Goal: Task Accomplishment & Management: Use online tool/utility

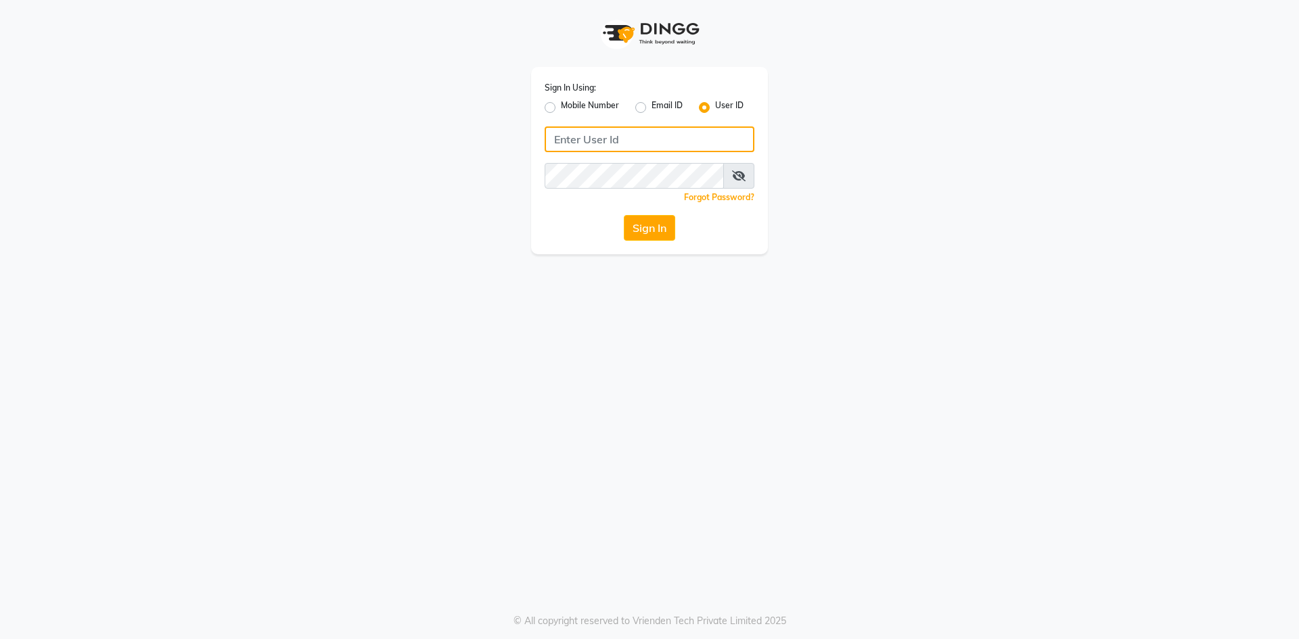
click at [650, 146] on input "Username" at bounding box center [649, 139] width 210 height 26
click at [561, 108] on label "Mobile Number" at bounding box center [590, 107] width 58 height 16
click at [561, 108] on input "Mobile Number" at bounding box center [565, 103] width 9 height 9
radio input "true"
radio input "false"
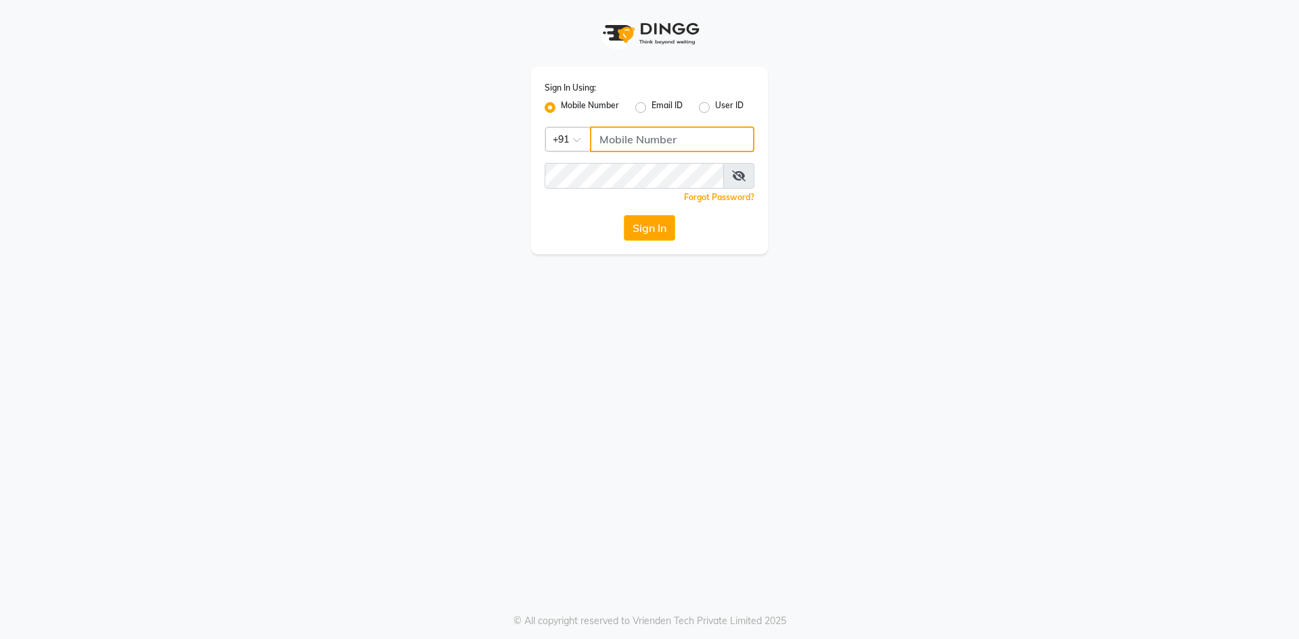
click at [628, 150] on input "Username" at bounding box center [672, 139] width 164 height 26
type input "8484088894"
click at [624, 215] on button "Sign In" at bounding box center [649, 228] width 51 height 26
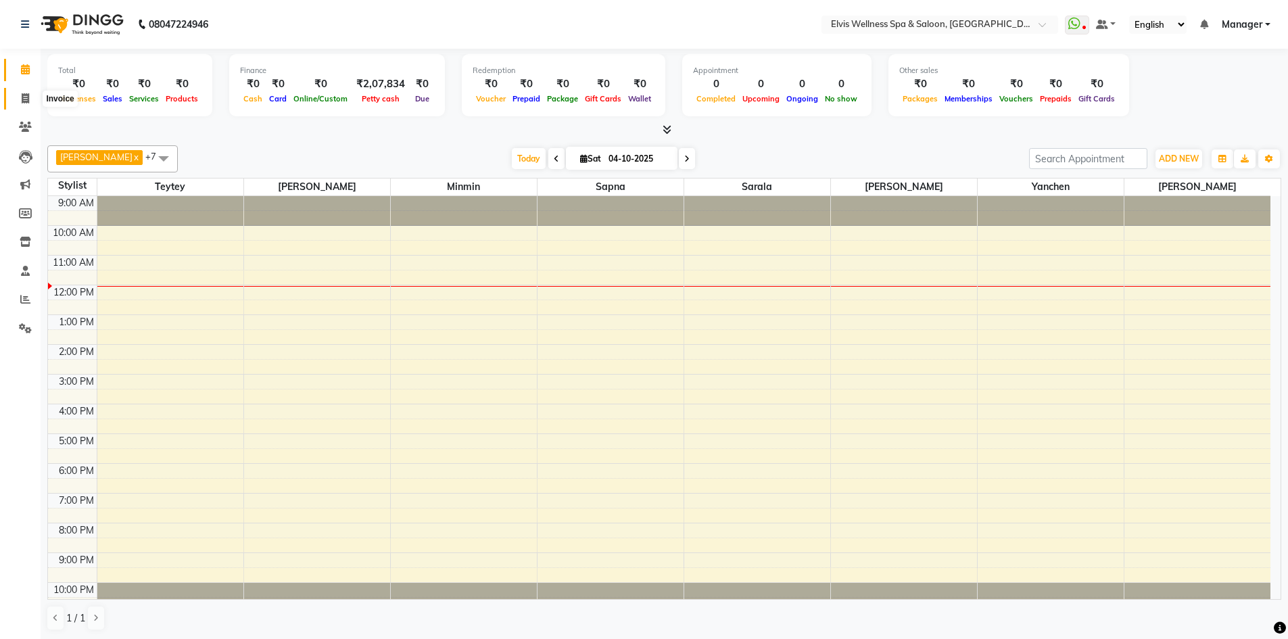
click at [24, 101] on icon at bounding box center [25, 98] width 7 height 10
select select "service"
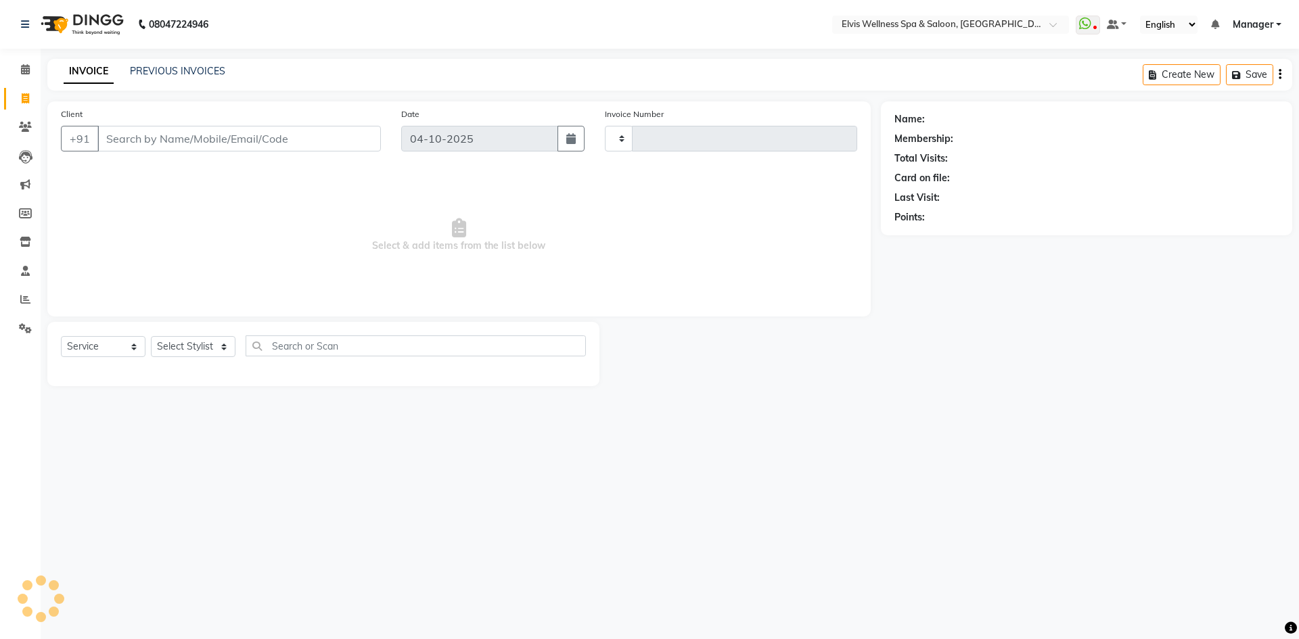
type input "1905"
select select "6269"
click at [179, 138] on input "Client" at bounding box center [238, 139] width 283 height 26
type input "9579332946"
click at [371, 145] on button "Add Client" at bounding box center [346, 139] width 70 height 26
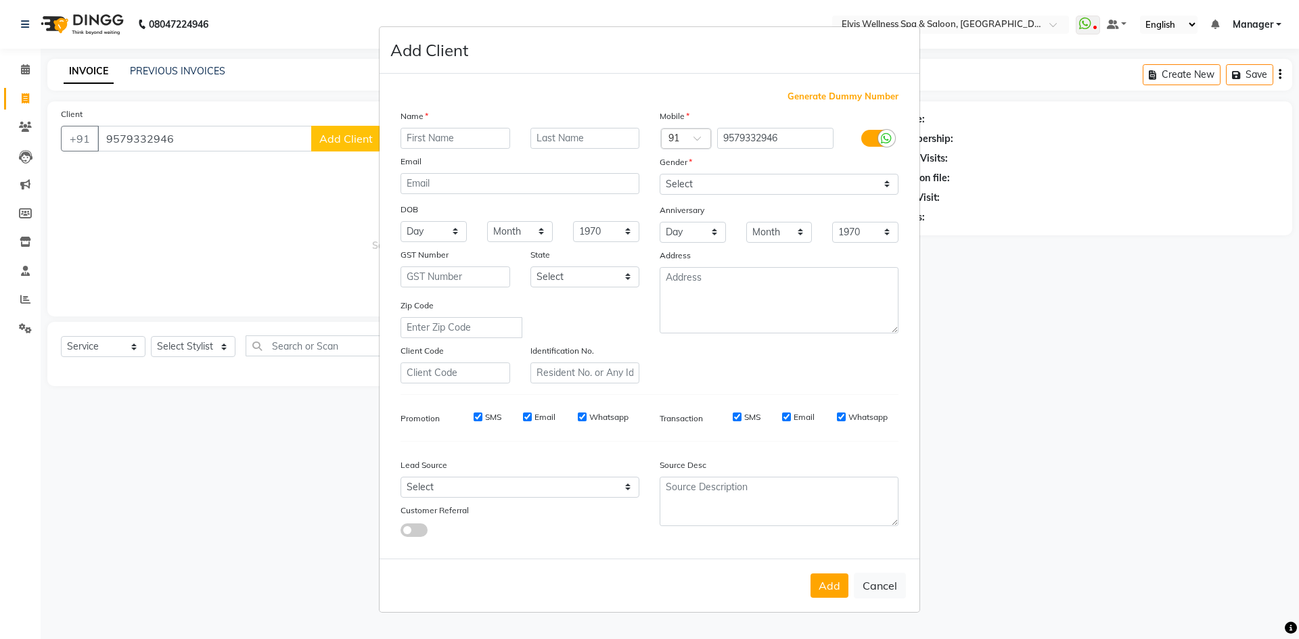
click at [443, 143] on input "text" at bounding box center [455, 138] width 110 height 21
drag, startPoint x: 440, startPoint y: 136, endPoint x: 471, endPoint y: 136, distance: 31.1
click at [471, 136] on input "megha anand" at bounding box center [455, 138] width 110 height 21
type input "megha anand"
click at [580, 125] on div "Name" at bounding box center [519, 118] width 259 height 19
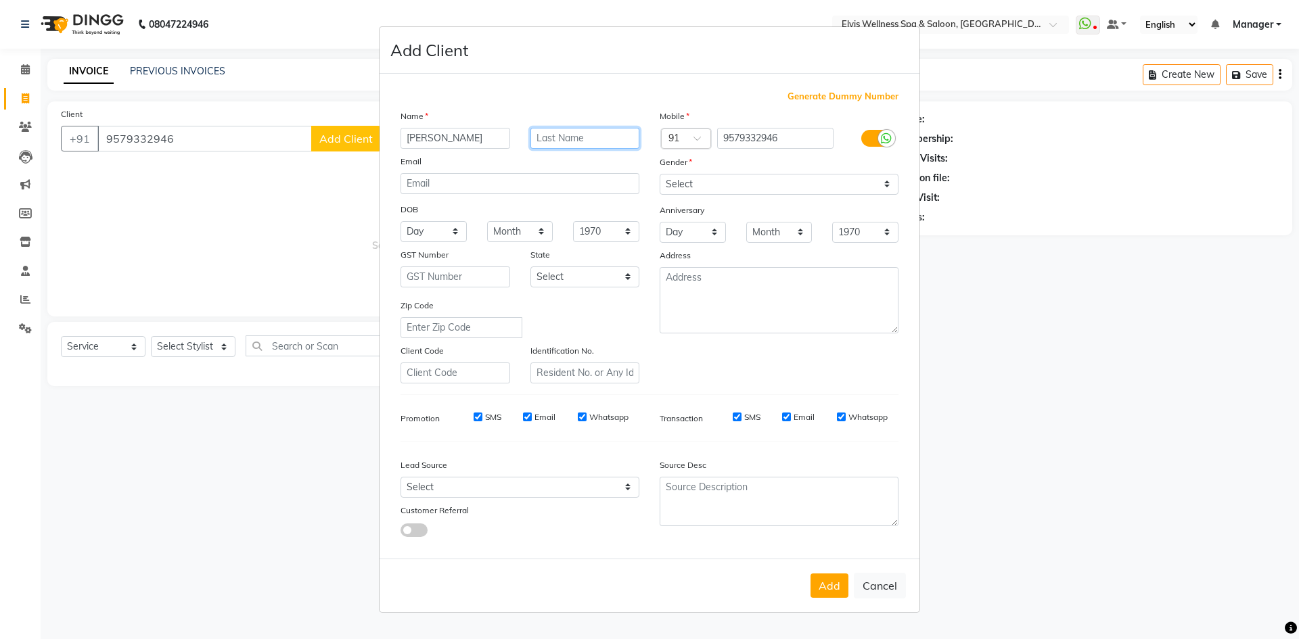
click at [578, 129] on input "text" at bounding box center [585, 138] width 110 height 21
paste input "anand"
type input "anand"
drag, startPoint x: 438, startPoint y: 135, endPoint x: 478, endPoint y: 138, distance: 39.4
click at [478, 138] on input "megha anand" at bounding box center [455, 138] width 110 height 21
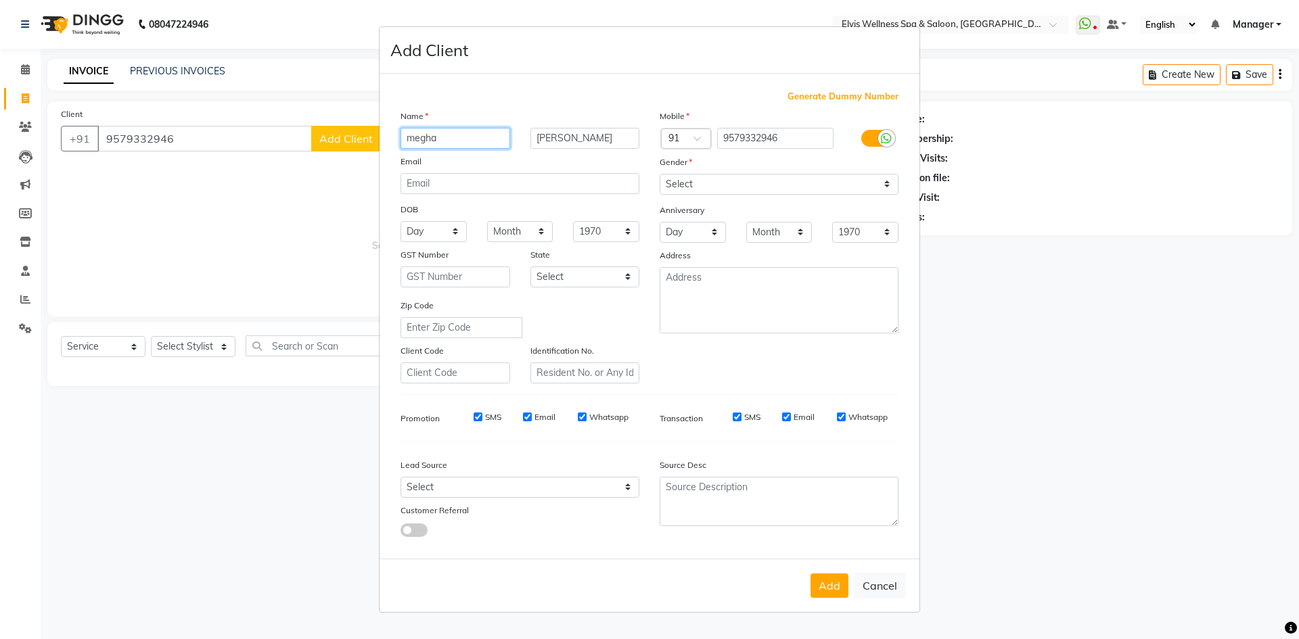
type input "megha"
click at [707, 177] on select "Select Male Female Other Prefer Not To Say" at bounding box center [778, 184] width 239 height 21
select select "female"
click at [659, 174] on select "Select Male Female Other Prefer Not To Say" at bounding box center [778, 184] width 239 height 21
click at [831, 591] on button "Add" at bounding box center [829, 586] width 38 height 24
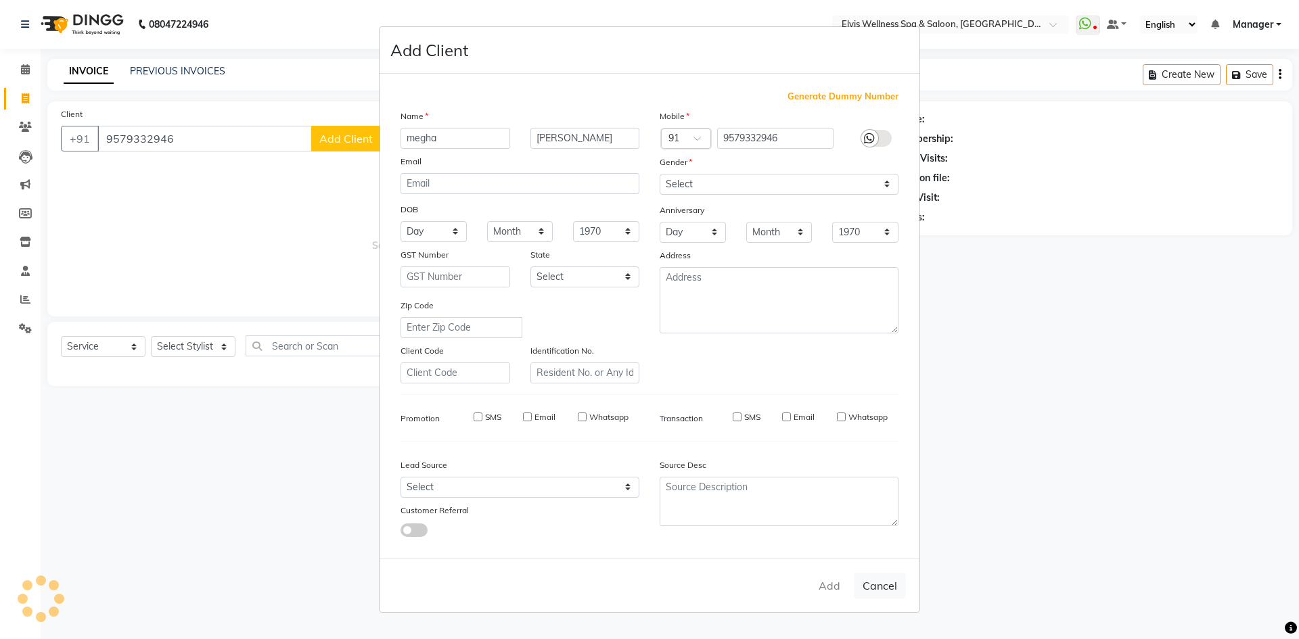
select select
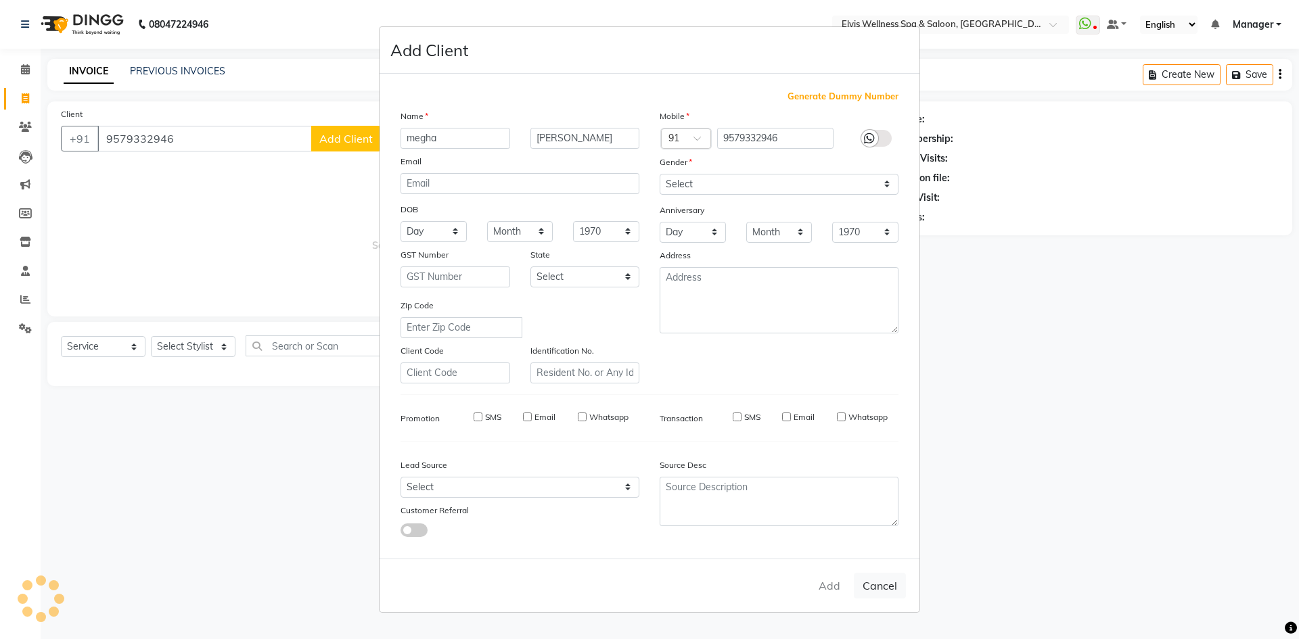
select select
checkbox input "false"
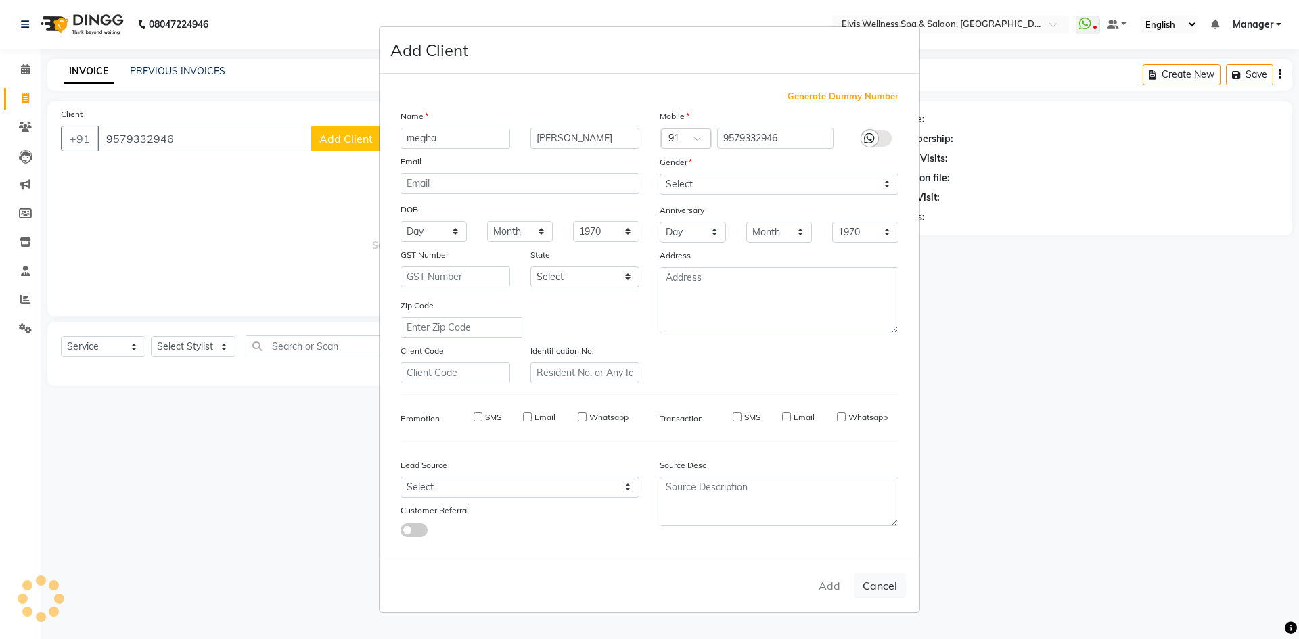
checkbox input "false"
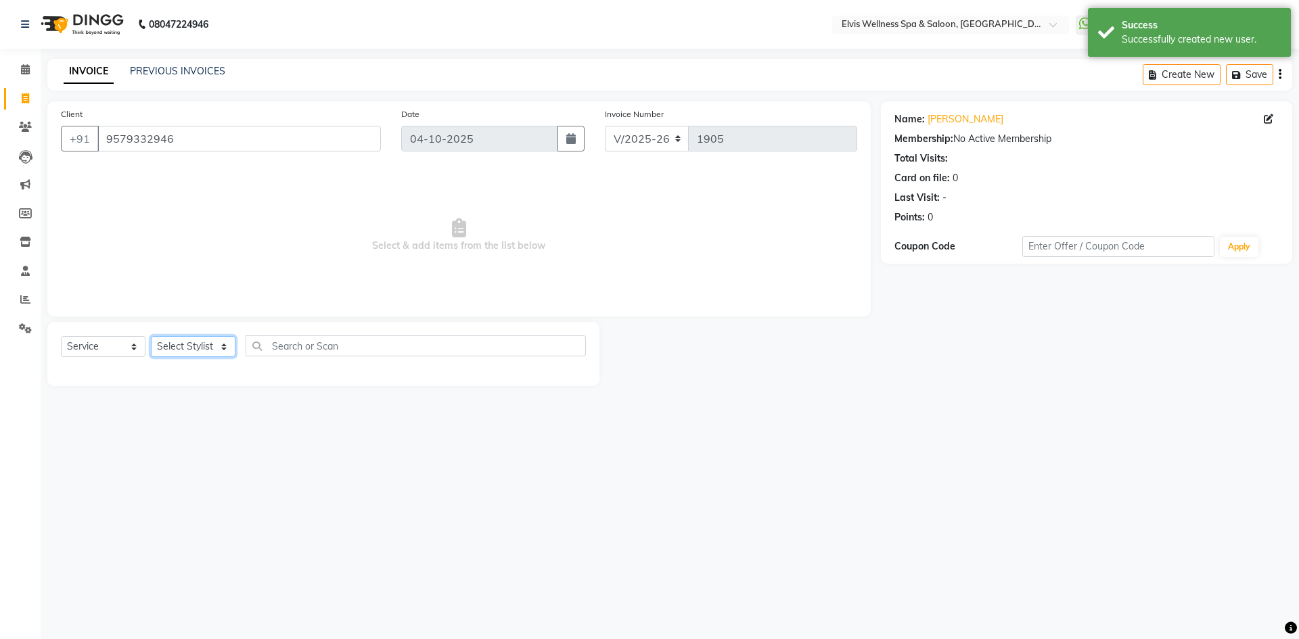
click at [214, 347] on select "Select Stylist Jitendra Bhandari Kalyani Staff KP Staff Manager Minmin Nora Rus…" at bounding box center [193, 346] width 85 height 21
click at [151, 336] on select "Select Stylist Jitendra Bhandari Kalyani Staff KP Staff Manager Minmin Nora Rus…" at bounding box center [193, 346] width 85 height 21
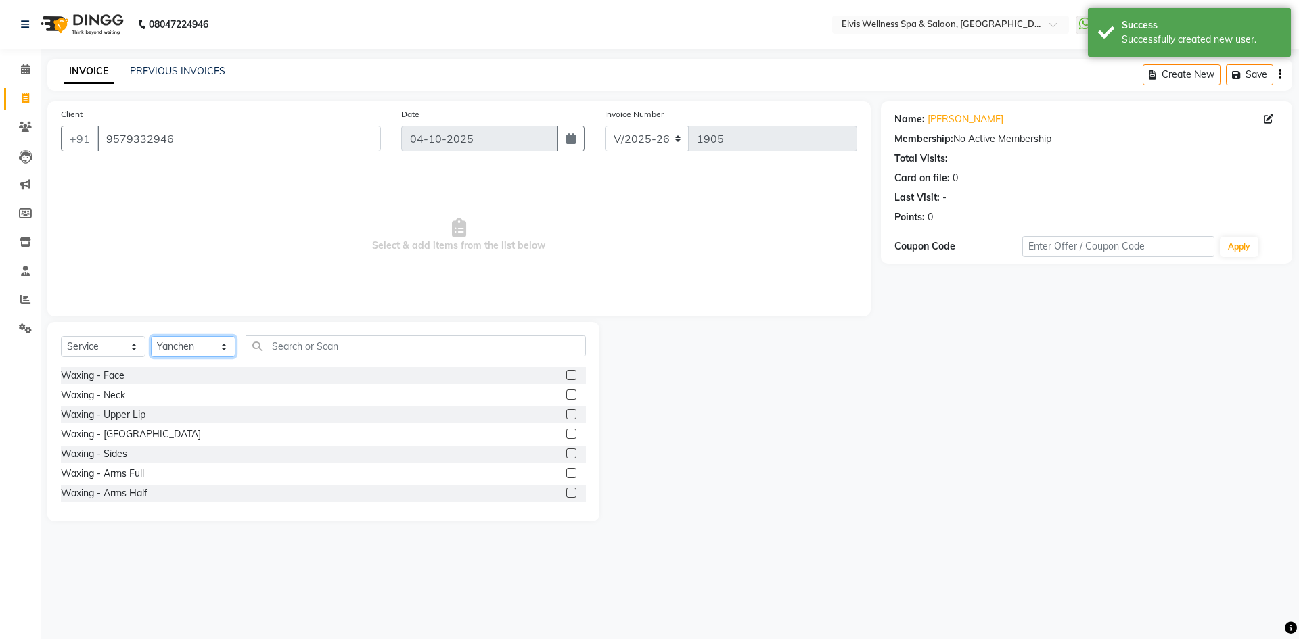
click at [194, 338] on select "Select Stylist Jitendra Bhandari Kalyani Staff KP Staff Manager Minmin Nora Rus…" at bounding box center [193, 346] width 85 height 21
select select "46562"
click at [151, 336] on select "Select Stylist Jitendra Bhandari Kalyani Staff KP Staff Manager Minmin Nora Rus…" at bounding box center [193, 346] width 85 height 21
click at [299, 340] on input "text" at bounding box center [416, 345] width 340 height 21
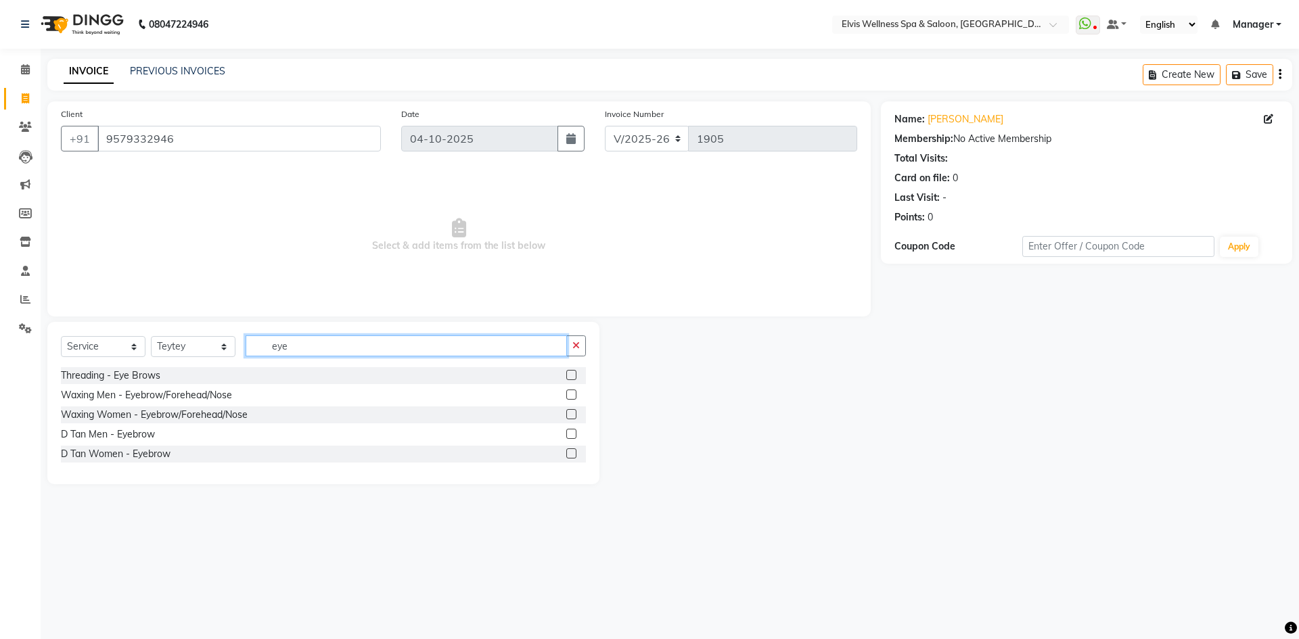
type input "eye"
click at [568, 374] on label at bounding box center [571, 375] width 10 height 10
click at [568, 374] on input "checkbox" at bounding box center [570, 375] width 9 height 9
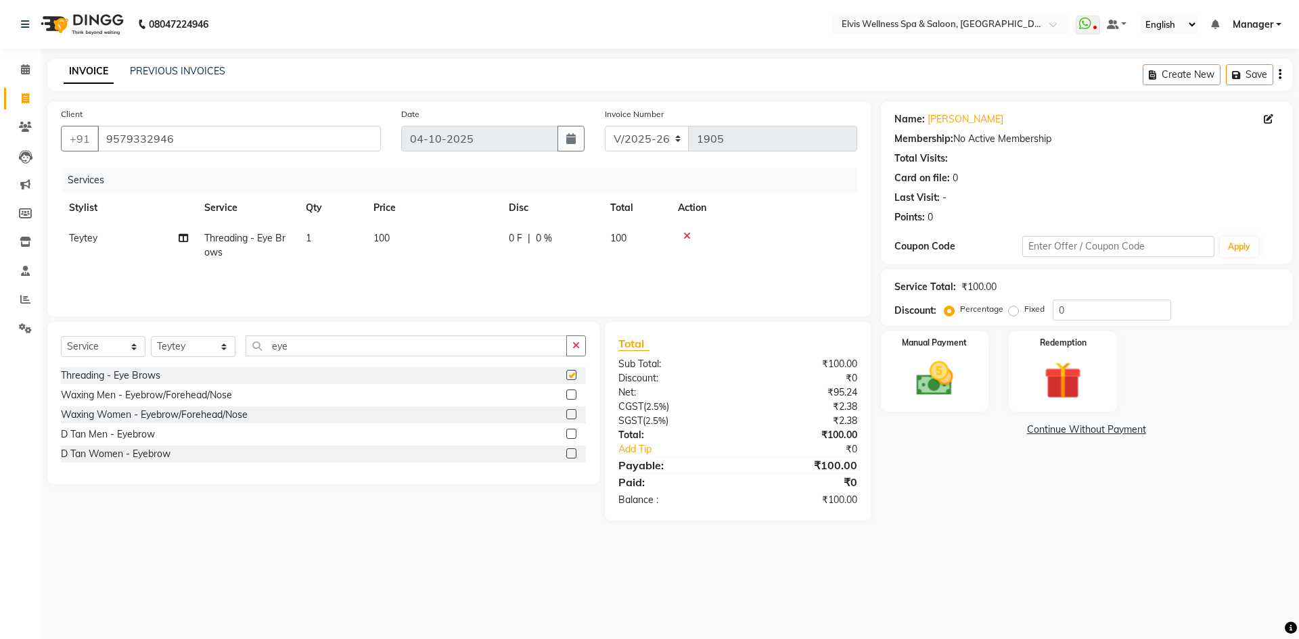
checkbox input "false"
drag, startPoint x: 364, startPoint y: 340, endPoint x: 235, endPoint y: 352, distance: 129.2
click at [235, 352] on div "Select Service Product Membership Package Voucher Prepaid Gift Card Select Styl…" at bounding box center [323, 351] width 525 height 32
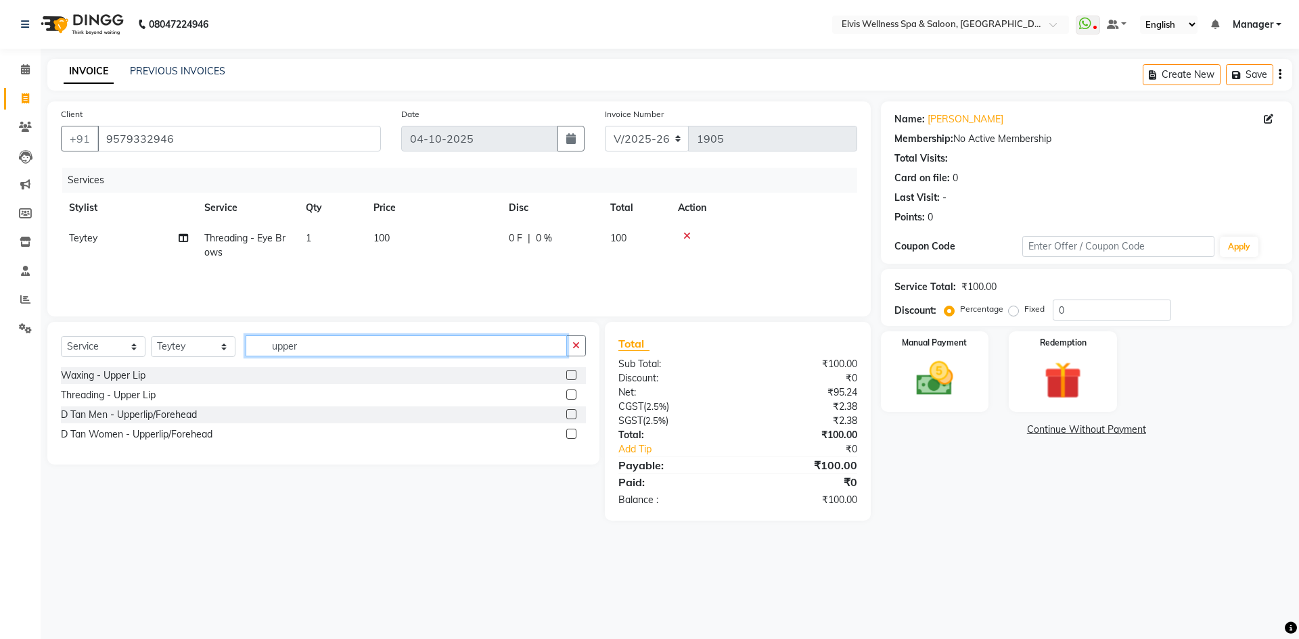
type input "upper"
click at [576, 378] on label at bounding box center [571, 375] width 10 height 10
click at [575, 378] on input "checkbox" at bounding box center [570, 375] width 9 height 9
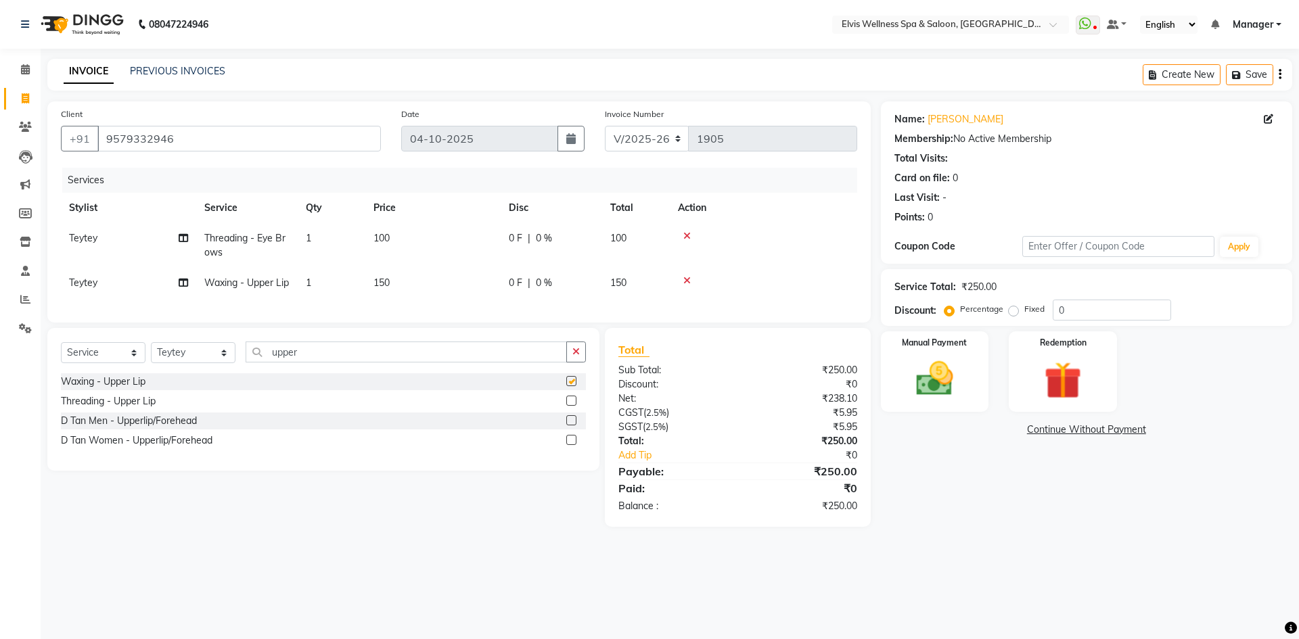
checkbox input "false"
drag, startPoint x: 683, startPoint y: 282, endPoint x: 640, endPoint y: 290, distance: 44.0
click at [682, 282] on div at bounding box center [763, 280] width 171 height 9
click at [569, 406] on label at bounding box center [571, 401] width 10 height 10
click at [569, 406] on input "checkbox" at bounding box center [570, 401] width 9 height 9
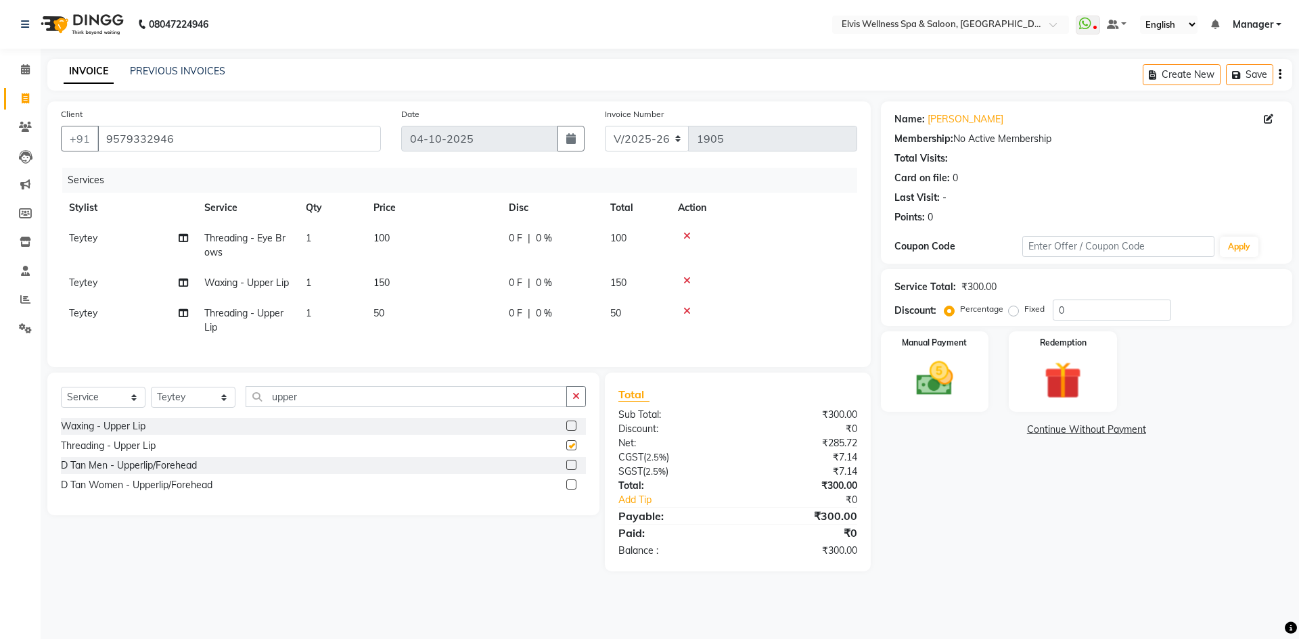
checkbox input "false"
click at [686, 279] on icon at bounding box center [686, 280] width 7 height 9
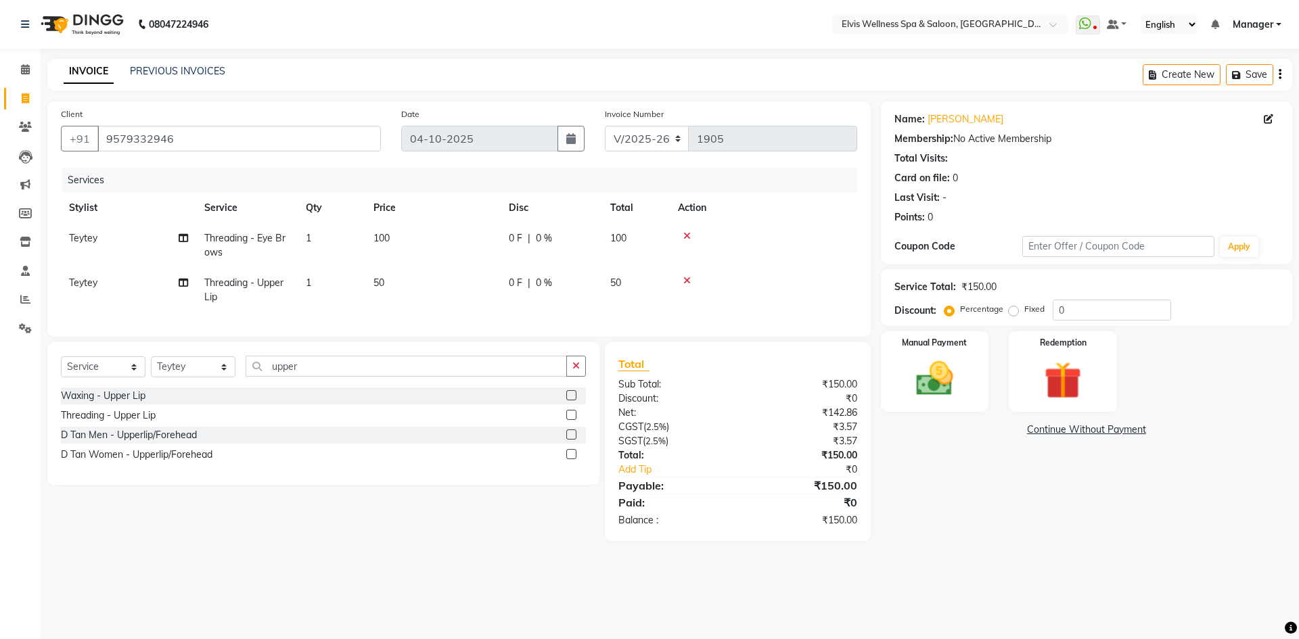
click at [588, 280] on div "0 F | 0 %" at bounding box center [551, 283] width 85 height 14
select select "46562"
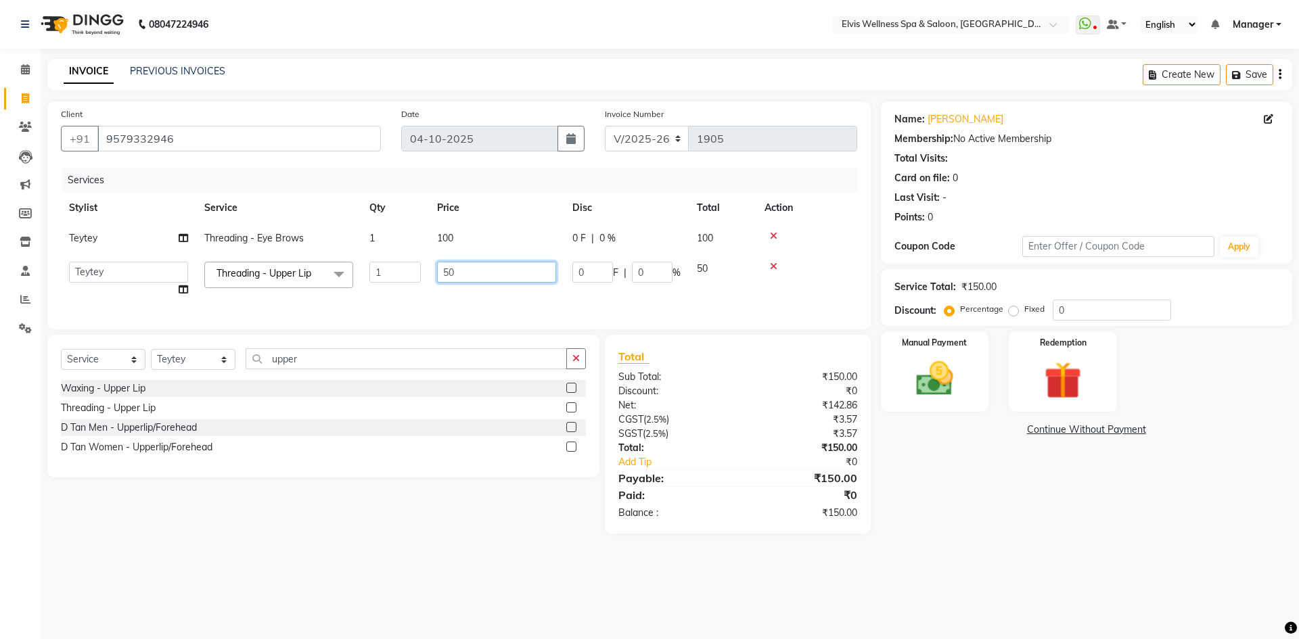
drag, startPoint x: 493, startPoint y: 265, endPoint x: 346, endPoint y: 266, distance: 146.8
click at [352, 269] on tr "Jitendra Bhandari Kalyani Staff KP Staff Manager Minmin Nora Rushikesh Sapna Sa…" at bounding box center [459, 279] width 796 height 51
type input "80"
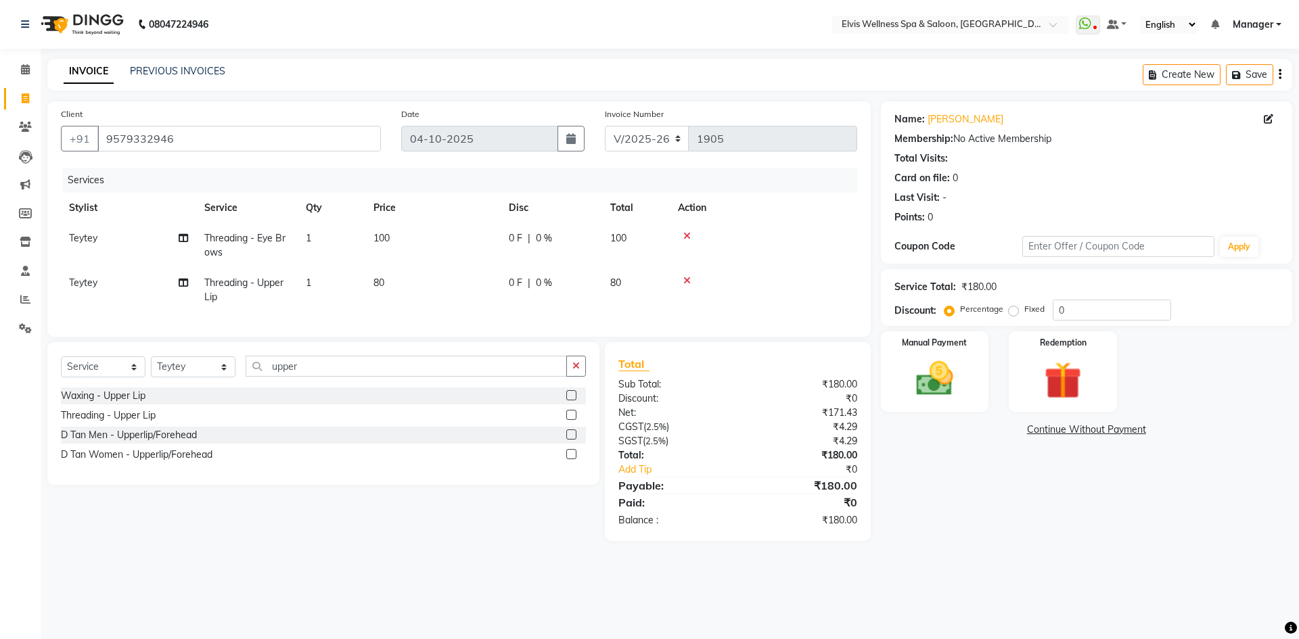
click at [466, 299] on td "80" at bounding box center [432, 290] width 135 height 45
select select "46562"
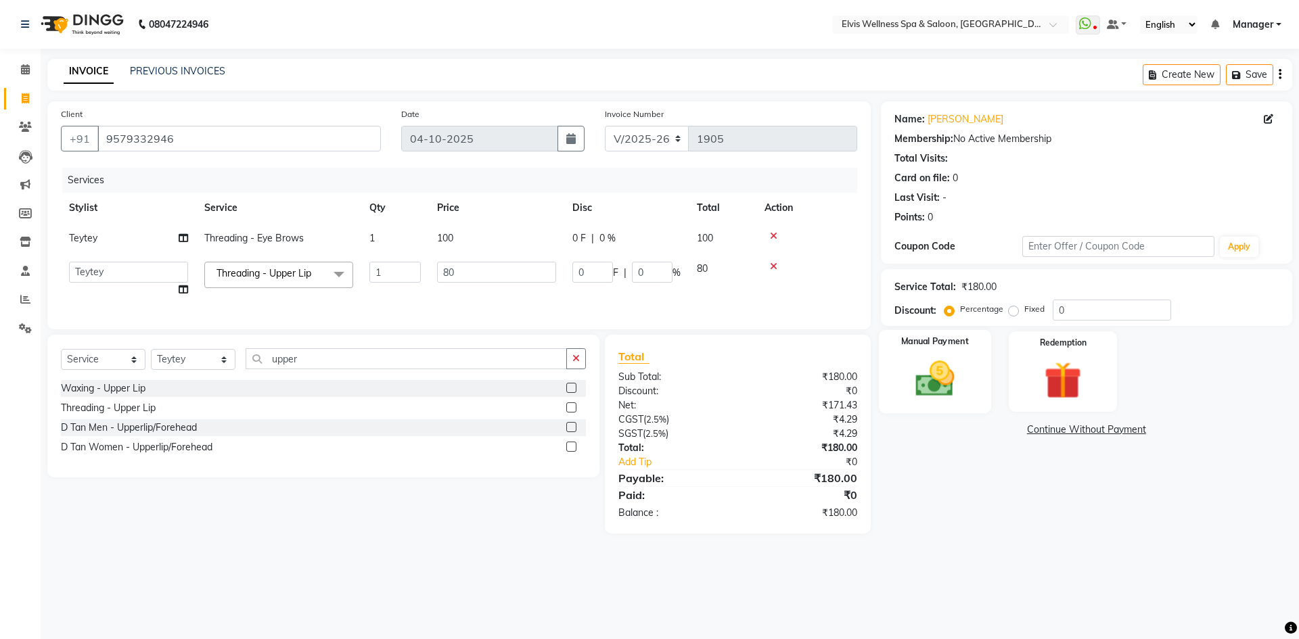
click at [976, 367] on div "Manual Payment" at bounding box center [934, 371] width 112 height 83
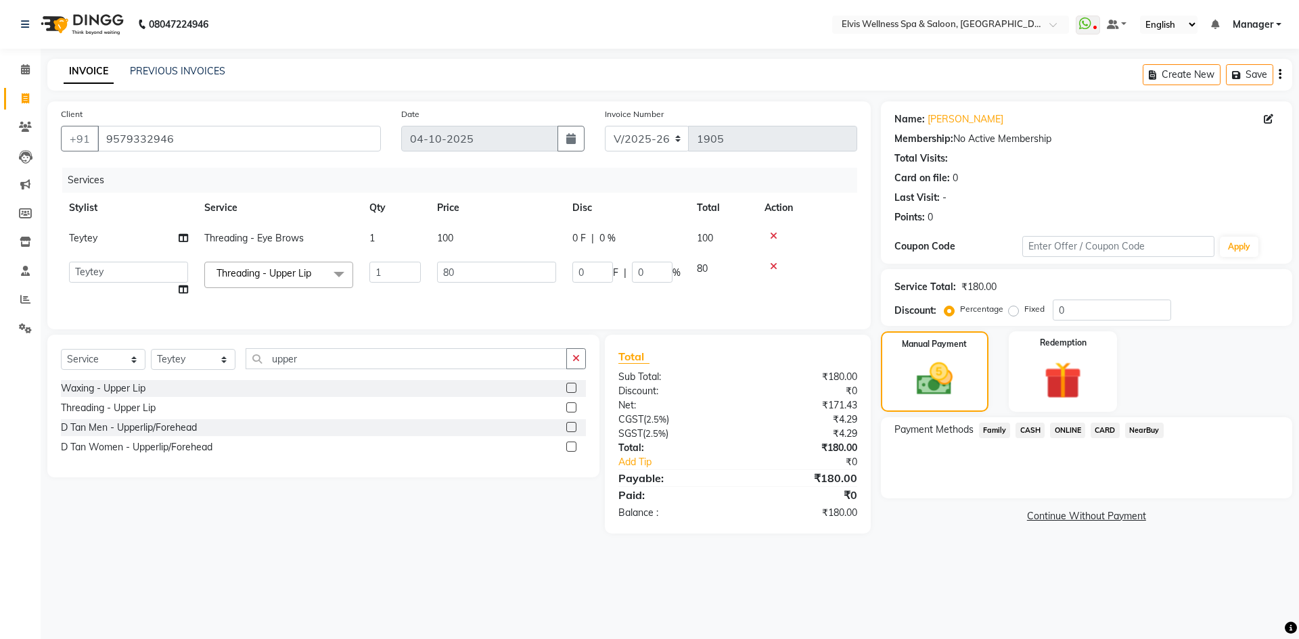
click at [1069, 435] on span "ONLINE" at bounding box center [1067, 431] width 35 height 16
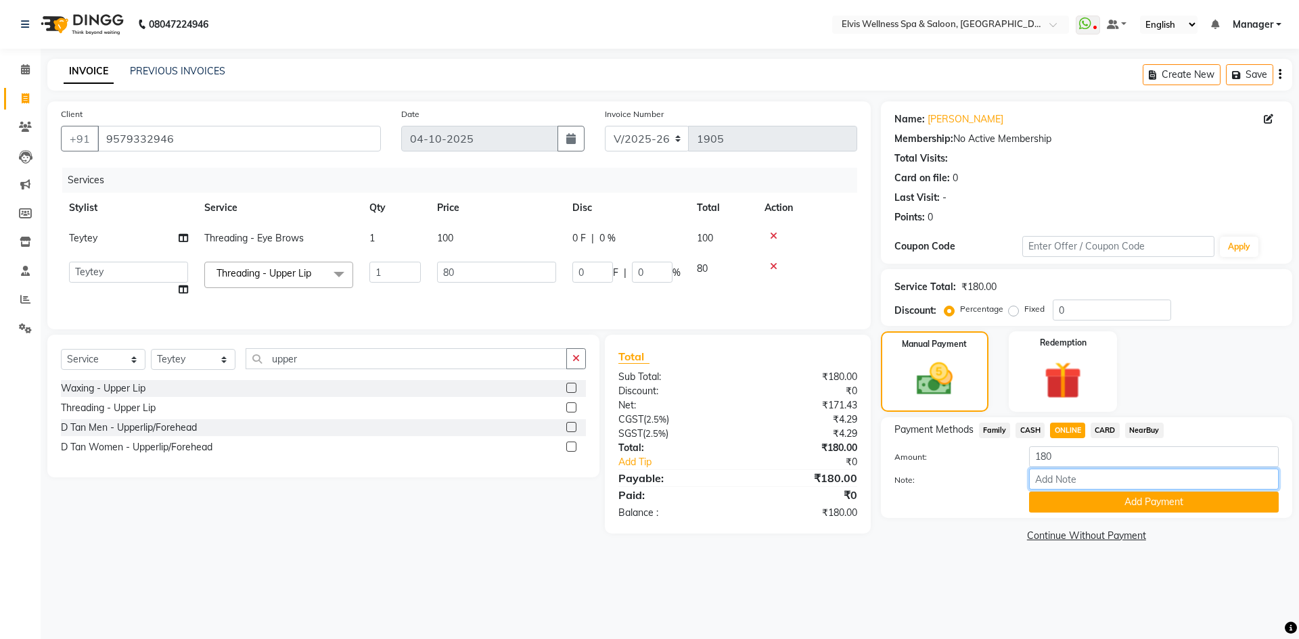
click at [1092, 486] on input "Note:" at bounding box center [1154, 479] width 250 height 21
click at [1103, 504] on button "Add Payment" at bounding box center [1154, 502] width 250 height 21
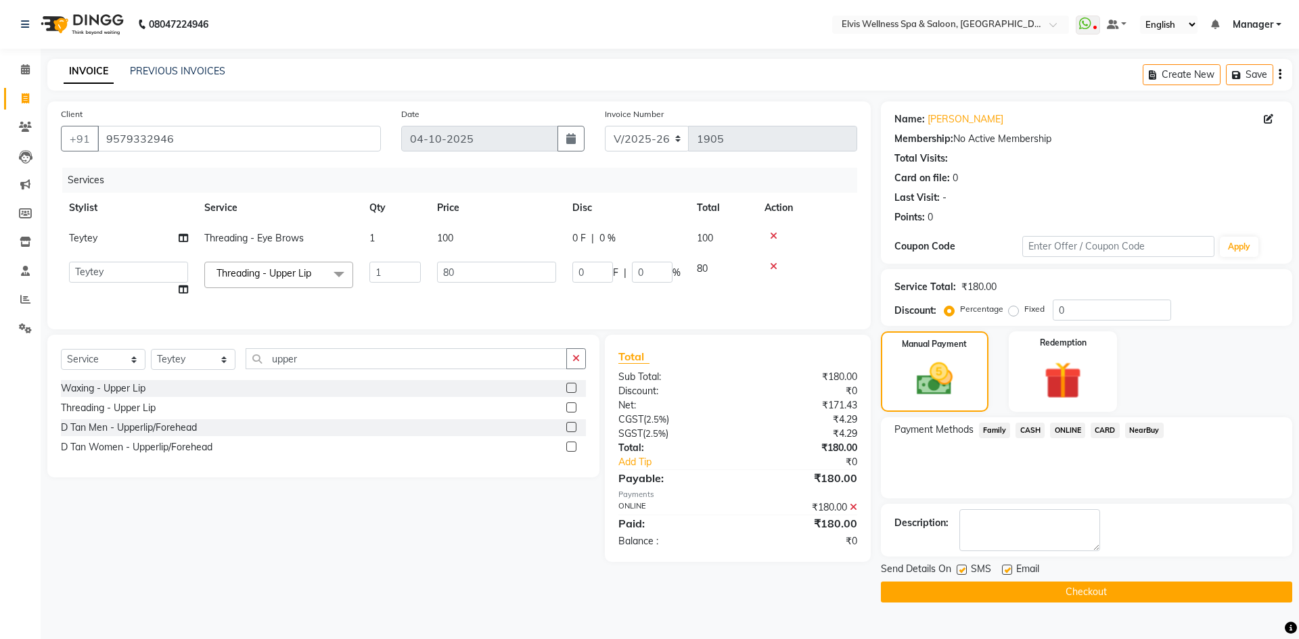
click at [1121, 578] on div "Send Details On SMS Email" at bounding box center [1086, 570] width 411 height 17
click at [1124, 600] on button "Checkout" at bounding box center [1086, 592] width 411 height 21
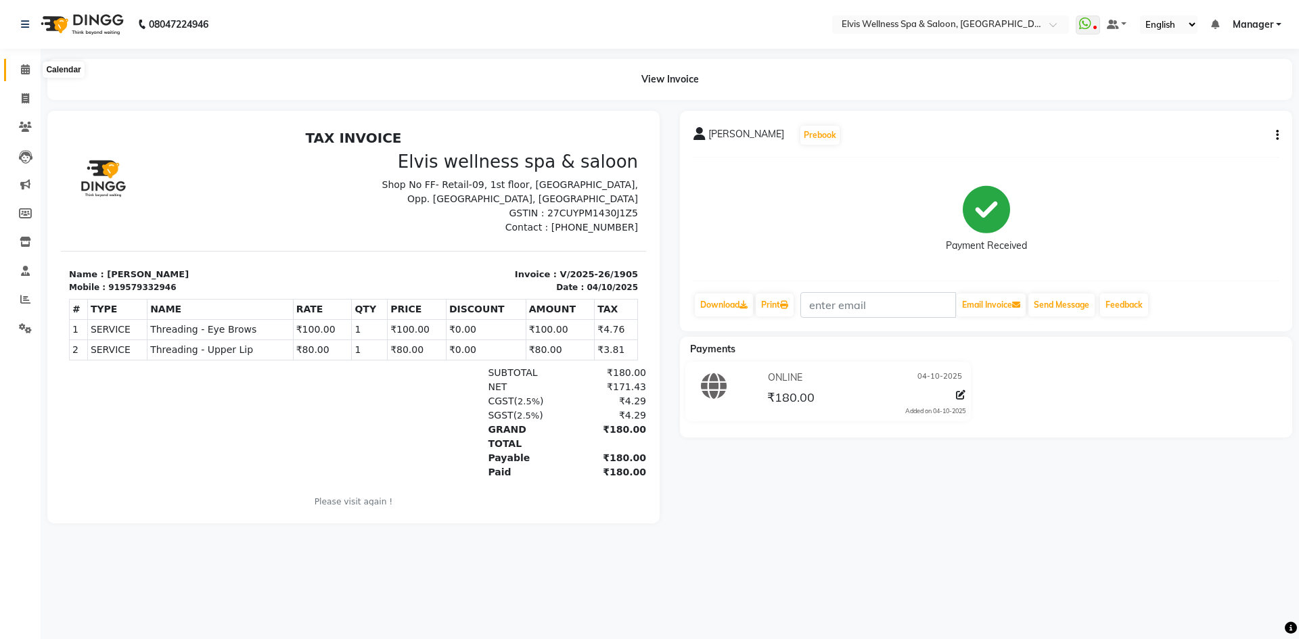
click at [32, 71] on span at bounding box center [26, 70] width 24 height 16
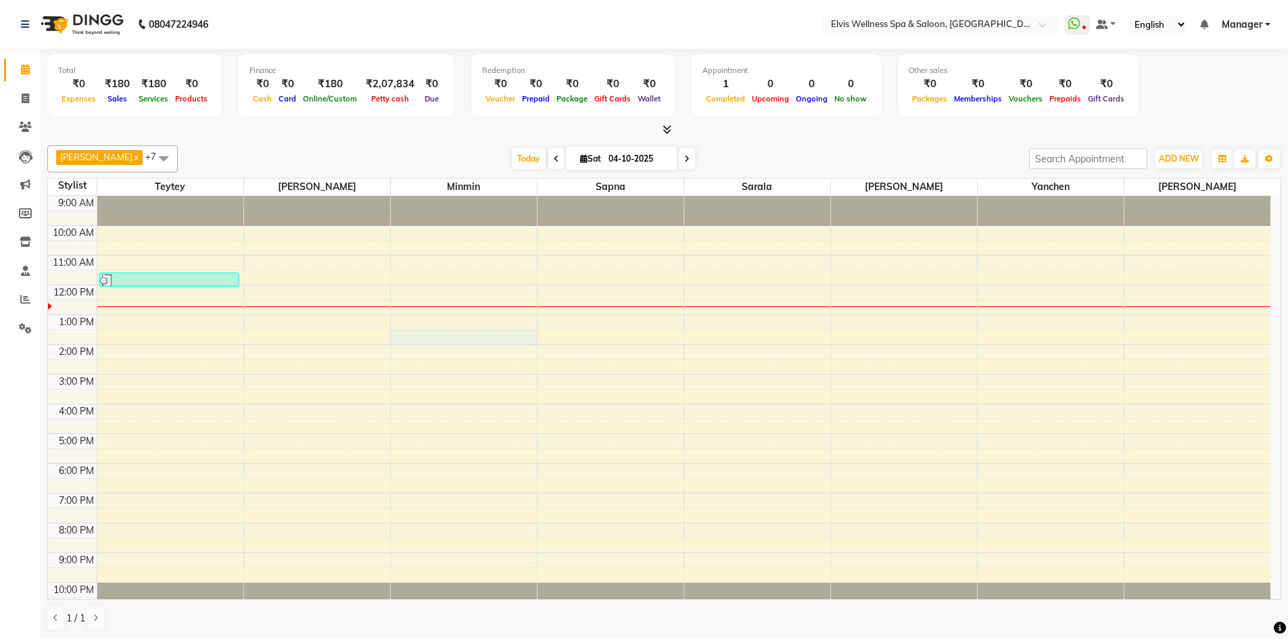
click at [526, 344] on div "9:00 AM 10:00 AM 11:00 AM 12:00 PM 1:00 PM 2:00 PM 3:00 PM 4:00 PM 5:00 PM 6:00…" at bounding box center [659, 404] width 1223 height 416
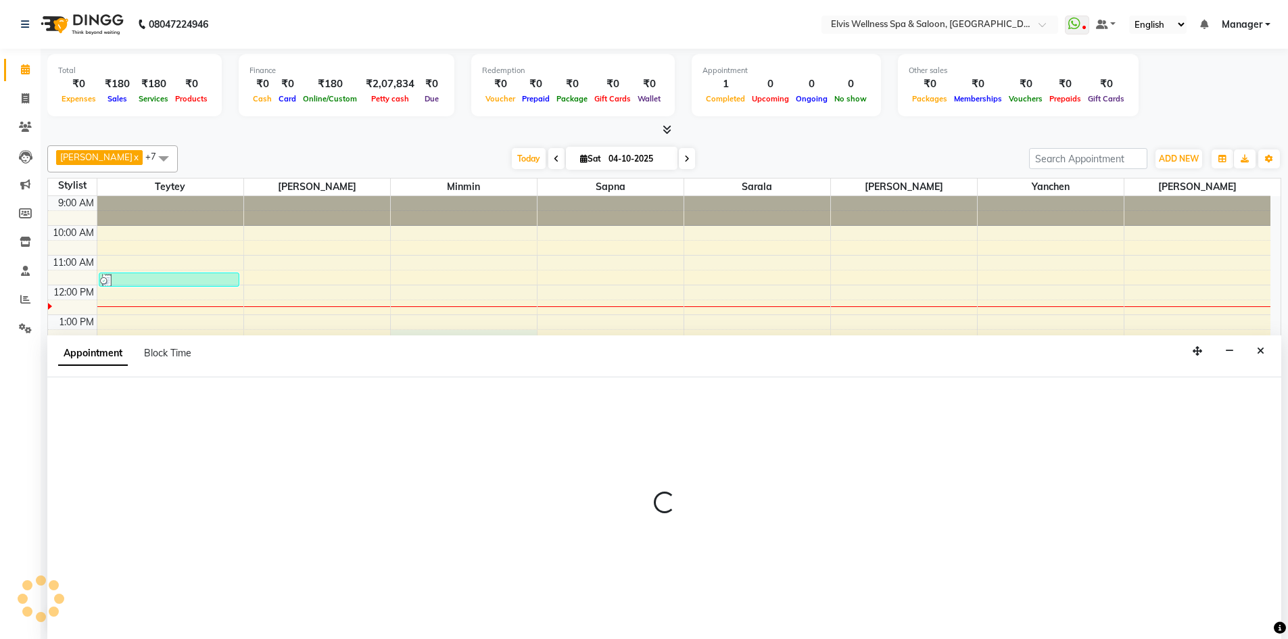
scroll to position [1, 0]
select select "46461"
select select "810"
select select "tentative"
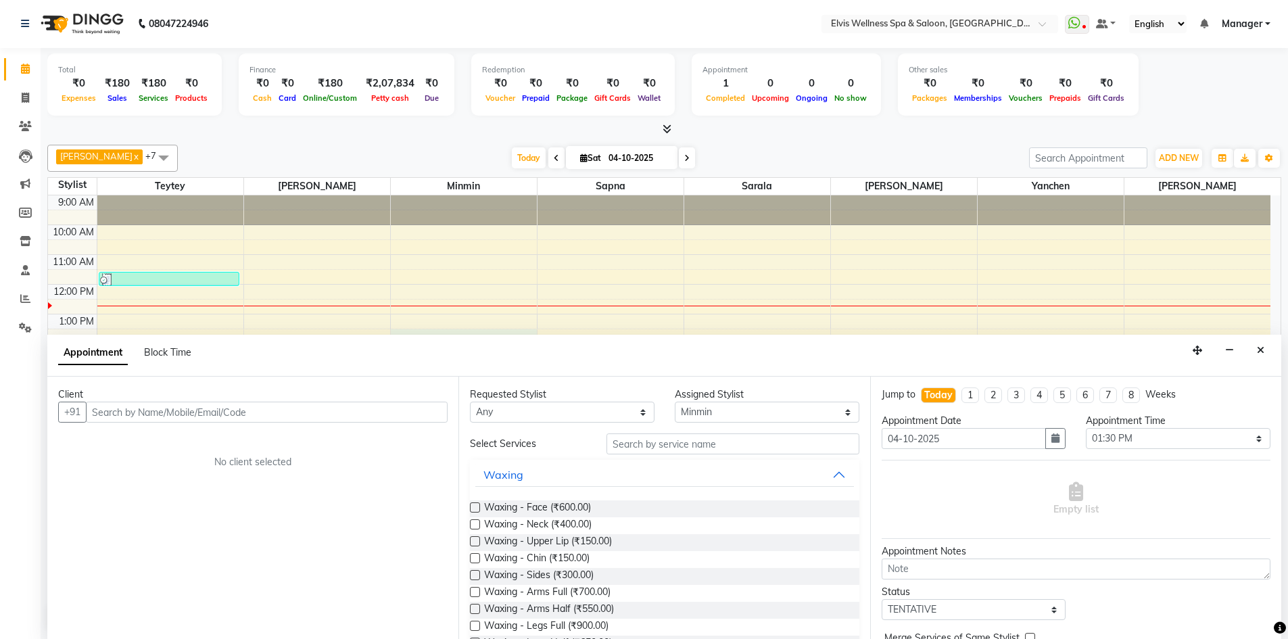
click at [150, 153] on span at bounding box center [163, 158] width 27 height 26
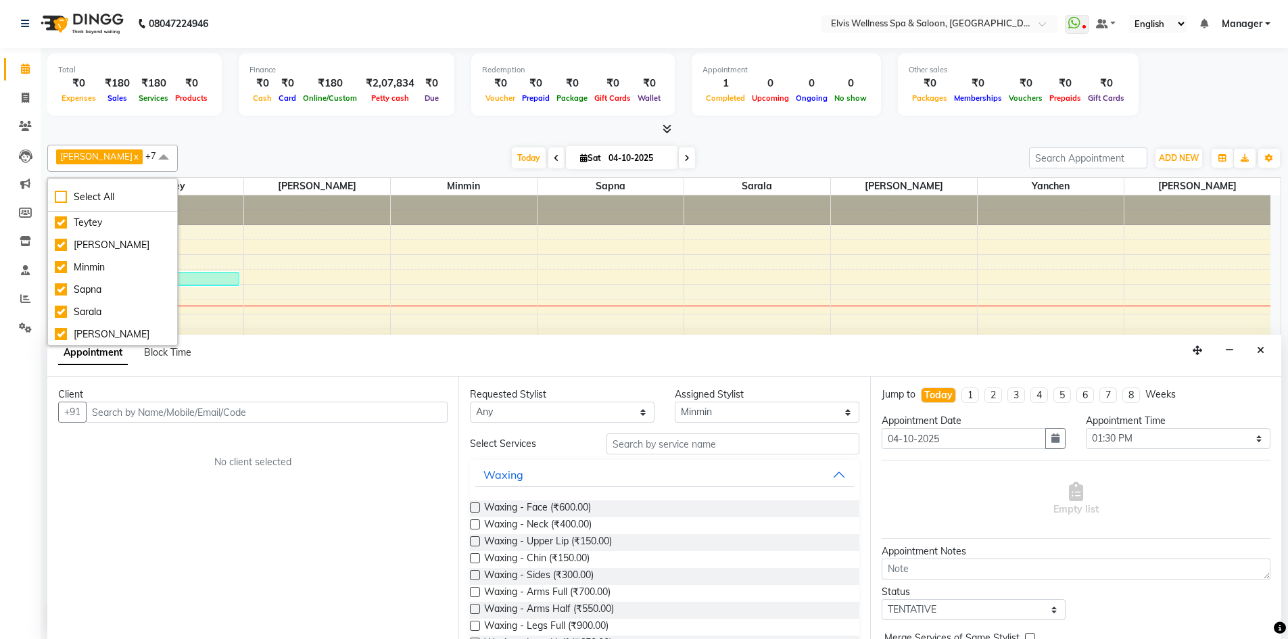
click at [150, 153] on span at bounding box center [163, 158] width 27 height 26
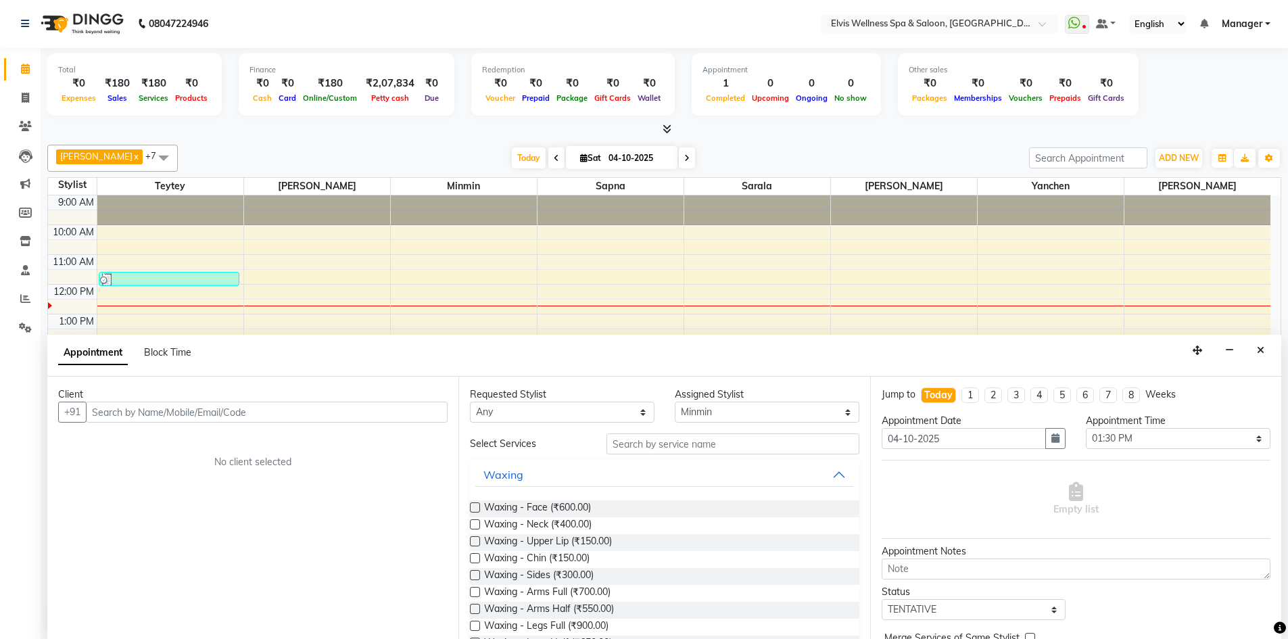
click at [150, 152] on span at bounding box center [163, 158] width 27 height 26
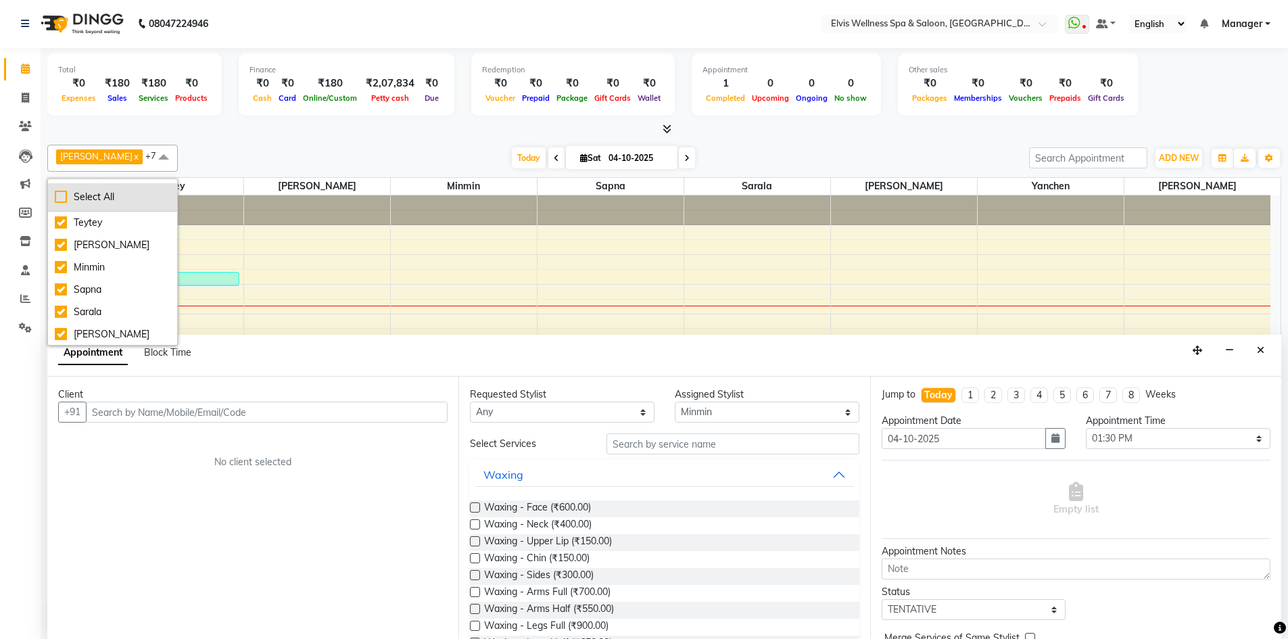
click at [62, 196] on div "Select All" at bounding box center [113, 197] width 116 height 14
checkbox input "true"
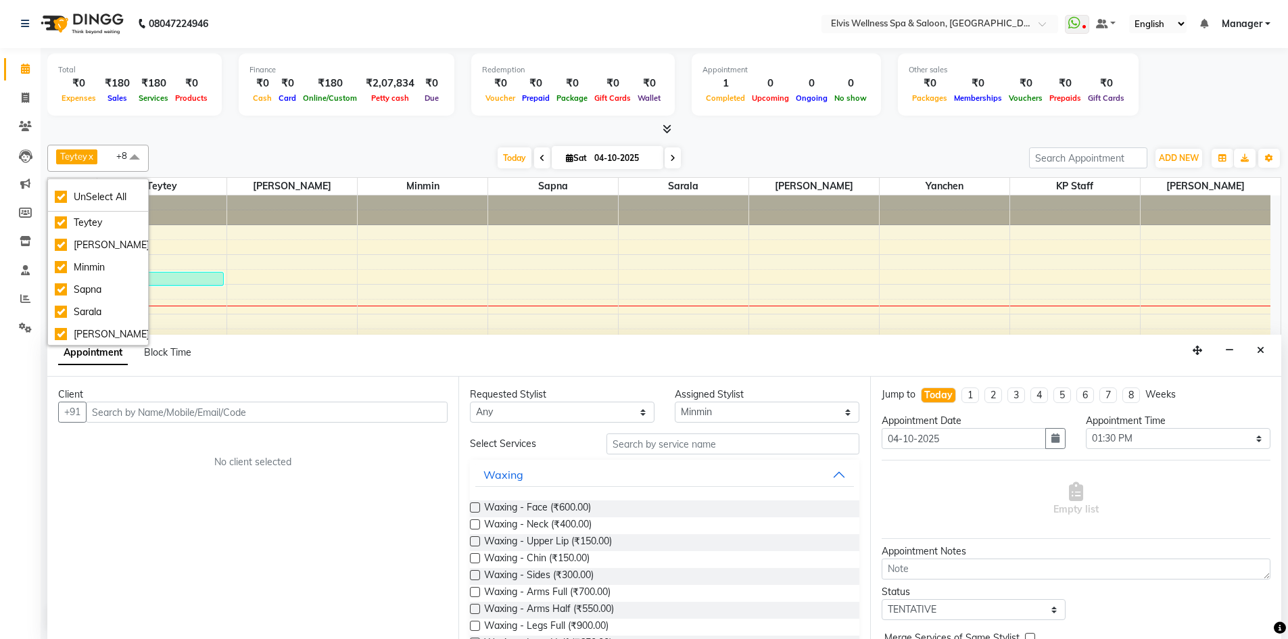
click at [286, 154] on div "Today Sat 04-10-2025" at bounding box center [589, 158] width 867 height 20
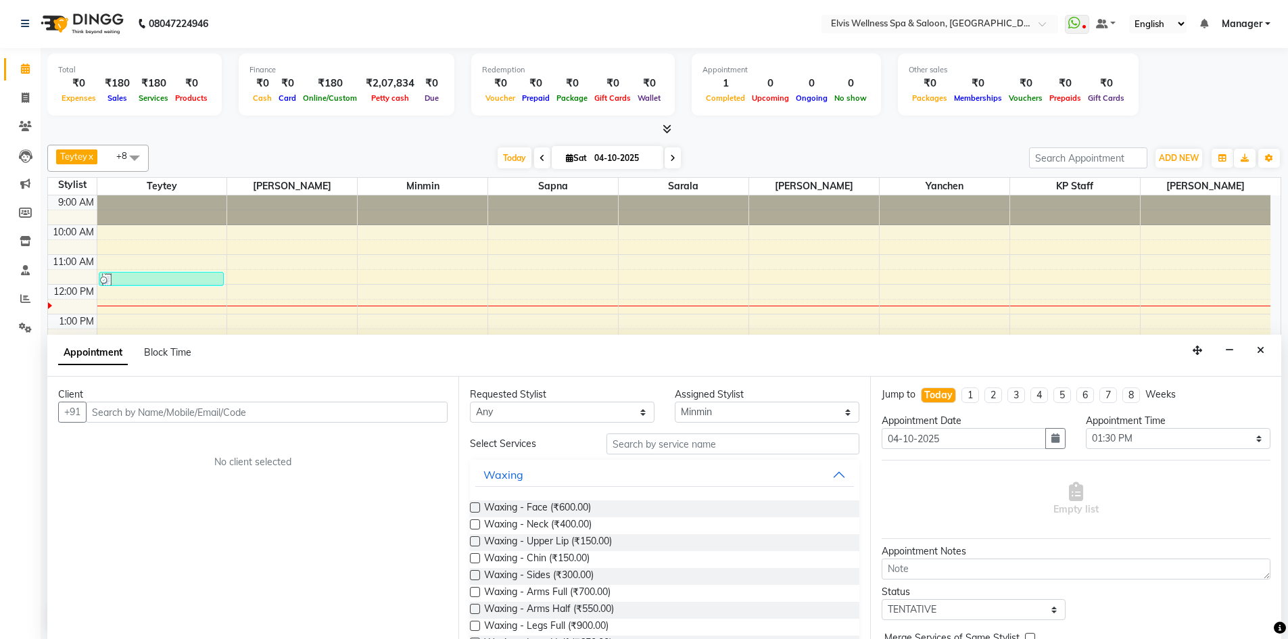
click at [129, 137] on div "Total ₹0 Expenses ₹180 Sales ₹180 Services ₹0 Products Finance ₹0 Cash ₹0 Card …" at bounding box center [665, 343] width 1248 height 591
drag, startPoint x: 260, startPoint y: 135, endPoint x: 143, endPoint y: 124, distance: 117.5
click at [258, 135] on div at bounding box center [664, 129] width 1234 height 14
click at [24, 64] on icon at bounding box center [25, 69] width 9 height 10
